Goal: Task Accomplishment & Management: Use online tool/utility

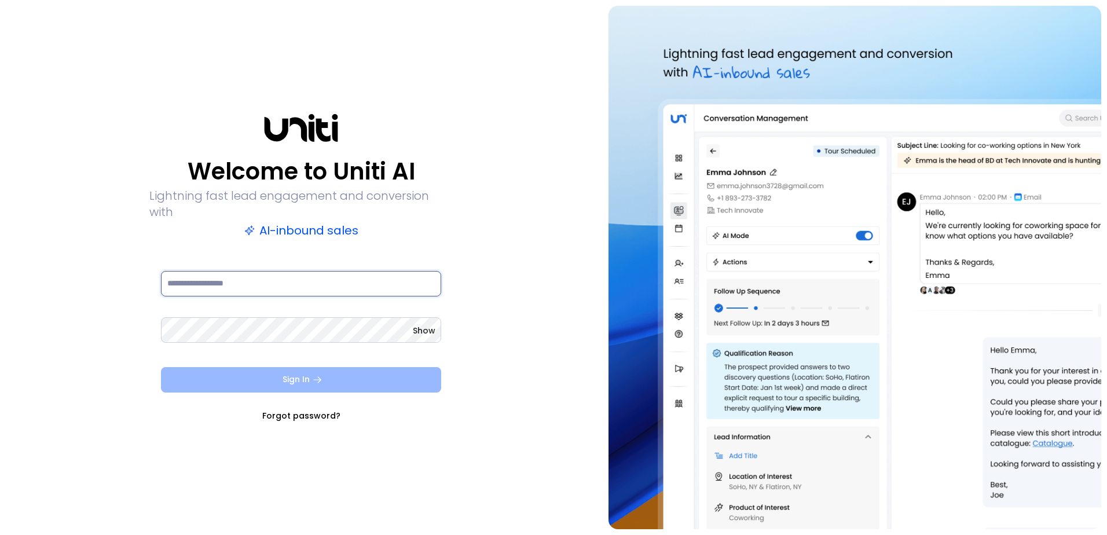
type input "**********"
click at [344, 367] on button "Sign In" at bounding box center [301, 379] width 280 height 25
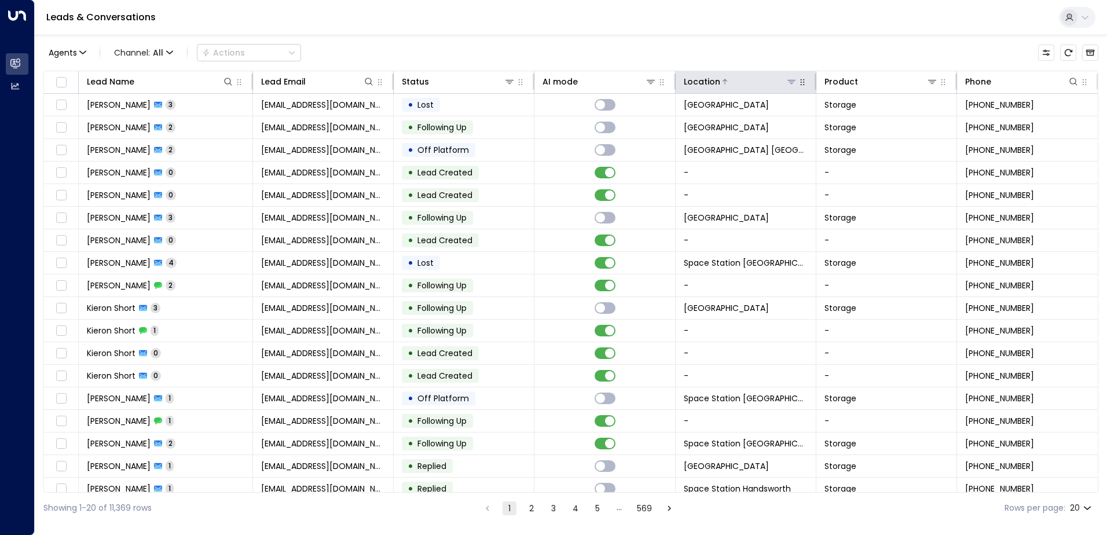
click at [792, 81] on icon at bounding box center [791, 81] width 9 height 9
click at [770, 40] on div "Agents 1 Channel: All Actions Lead Name Lead Email Status AI mode Location Prod…" at bounding box center [570, 279] width 1055 height 489
click at [788, 78] on icon at bounding box center [791, 81] width 9 height 9
click at [788, 84] on icon at bounding box center [792, 82] width 8 height 4
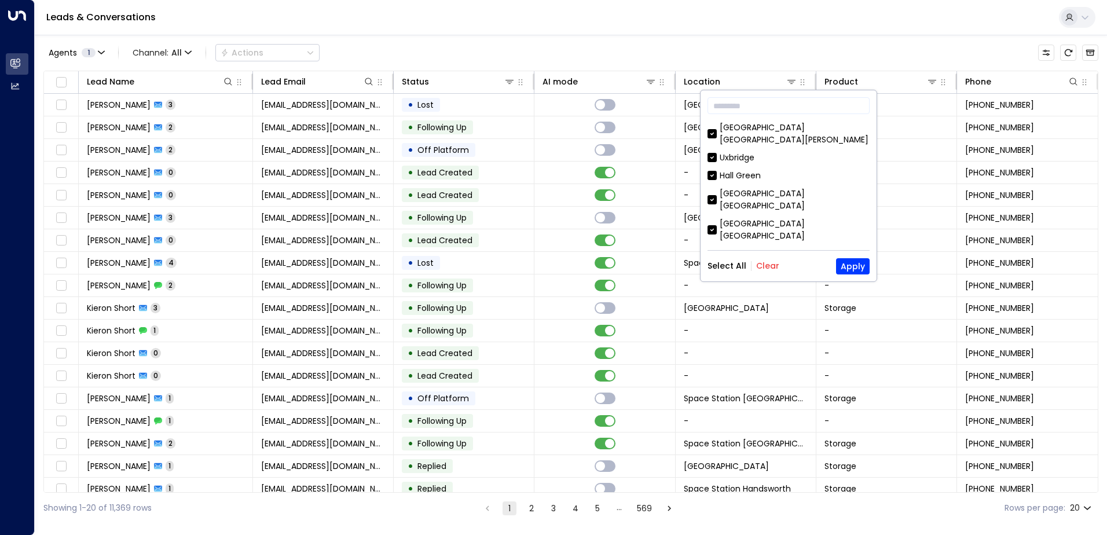
click at [766, 265] on button "Clear" at bounding box center [767, 265] width 23 height 9
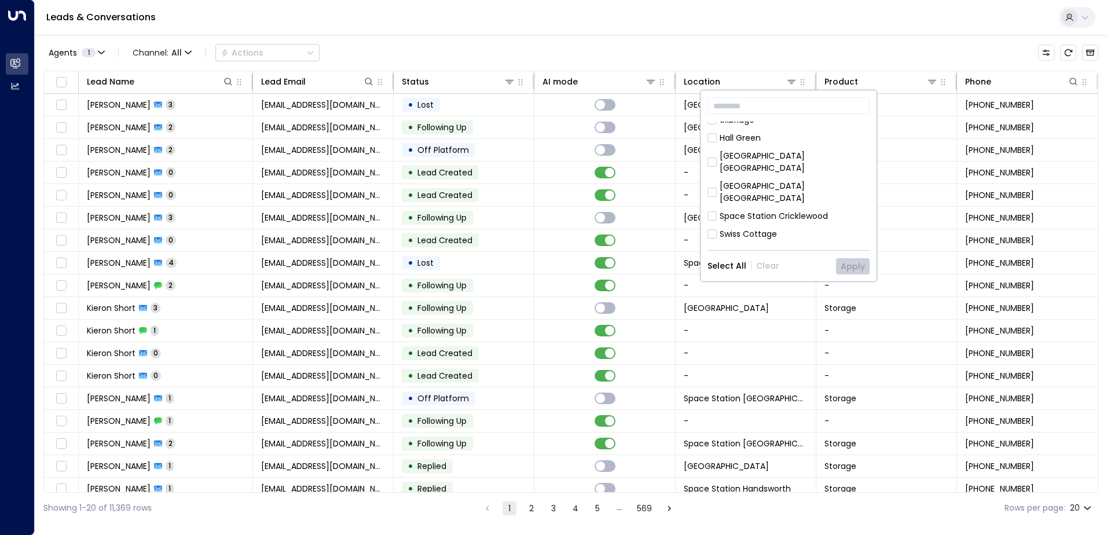
scroll to position [58, 0]
click at [808, 120] on div "​ [GEOGRAPHIC_DATA] [GEOGRAPHIC_DATA][PERSON_NAME] [GEOGRAPHIC_DATA] [GEOGRAPHI…" at bounding box center [789, 185] width 176 height 191
click at [811, 130] on div "[GEOGRAPHIC_DATA] [GEOGRAPHIC_DATA]" at bounding box center [795, 142] width 150 height 24
click at [847, 263] on button "Apply" at bounding box center [853, 266] width 34 height 16
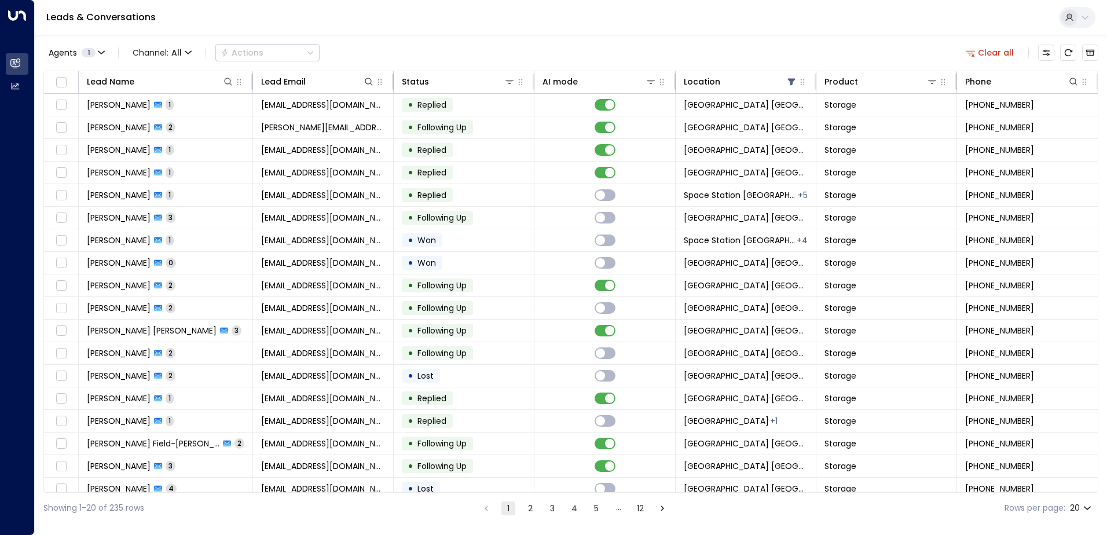
click at [592, 70] on div "Agents 1 Channel: All Actions Clear all Lead Name Lead Email Status AI mode Loc…" at bounding box center [570, 279] width 1055 height 489
click at [590, 78] on div at bounding box center [617, 82] width 78 height 12
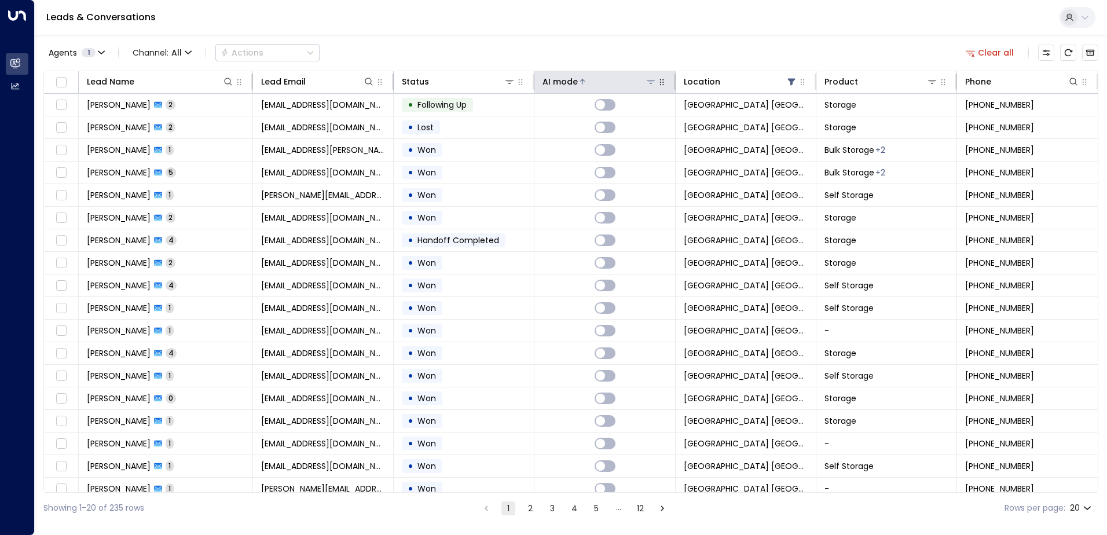
click at [590, 78] on div at bounding box center [617, 82] width 78 height 12
